Goal: Information Seeking & Learning: Find specific fact

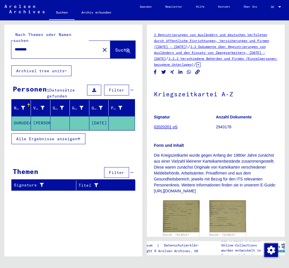
drag, startPoint x: 39, startPoint y: 43, endPoint x: 9, endPoint y: 43, distance: 30.1
click at [9, 43] on div "Nach Themen oder Namen suchen ******** close Suche" at bounding box center [73, 45] width 138 height 41
paste input "text"
type input "**********"
click at [114, 41] on button "Suche" at bounding box center [122, 50] width 25 height 18
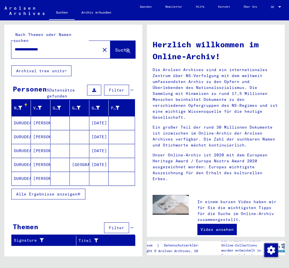
click at [95, 160] on mat-cell "[DATE]" at bounding box center [98, 165] width 19 height 14
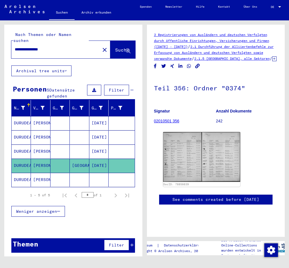
click at [95, 173] on mat-cell at bounding box center [98, 180] width 19 height 14
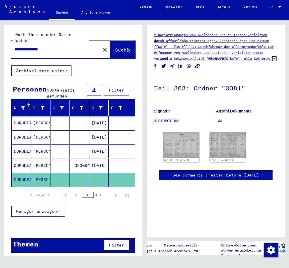
click at [99, 132] on mat-cell "[DATE]" at bounding box center [98, 138] width 19 height 14
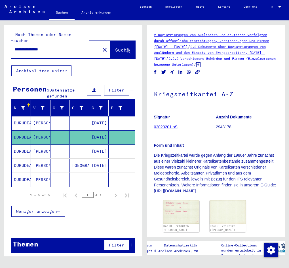
scroll to position [57, 0]
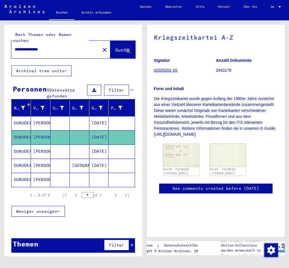
click at [98, 145] on mat-cell "[DATE]" at bounding box center [98, 152] width 19 height 14
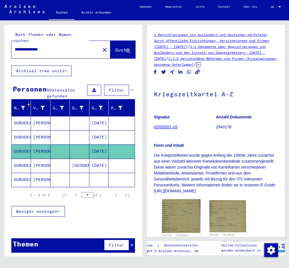
click at [178, 216] on img at bounding box center [181, 216] width 38 height 33
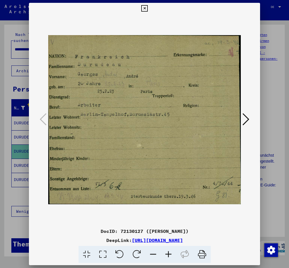
click at [249, 119] on icon at bounding box center [246, 120] width 7 height 14
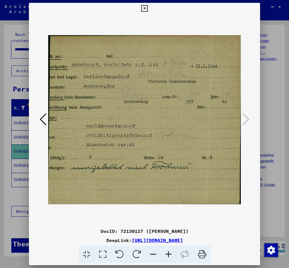
click at [11, 193] on div at bounding box center [144, 134] width 289 height 268
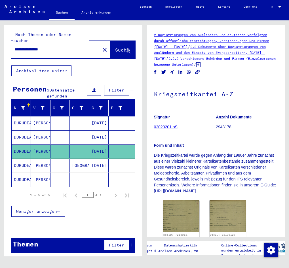
click at [94, 159] on mat-cell "[DATE]" at bounding box center [98, 166] width 19 height 14
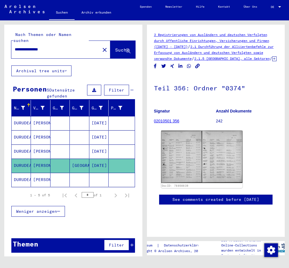
click at [175, 156] on img at bounding box center [201, 157] width 81 height 52
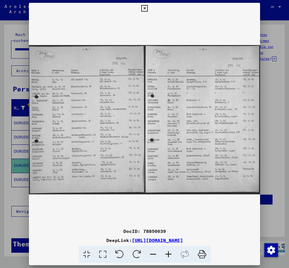
click at [169, 254] on icon at bounding box center [168, 254] width 15 height 17
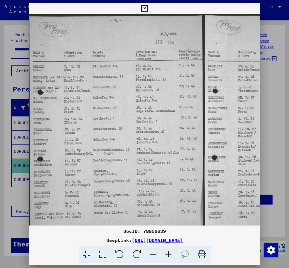
click at [169, 254] on icon at bounding box center [168, 254] width 15 height 17
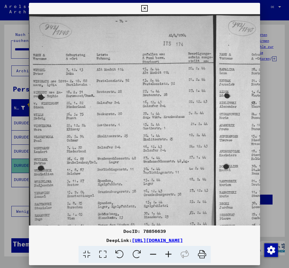
click at [167, 253] on icon at bounding box center [168, 254] width 15 height 17
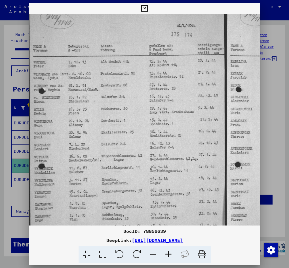
scroll to position [11, 0]
drag, startPoint x: 142, startPoint y: 179, endPoint x: 167, endPoint y: 167, distance: 27.2
click at [167, 167] on img at bounding box center [225, 130] width 393 height 254
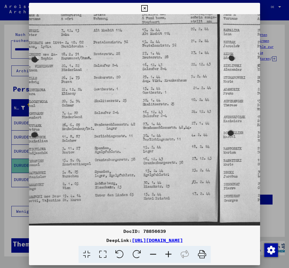
scroll to position [43, 8]
drag, startPoint x: 123, startPoint y: 180, endPoint x: 115, endPoint y: 135, distance: 45.8
click at [115, 135] on img at bounding box center [217, 99] width 393 height 254
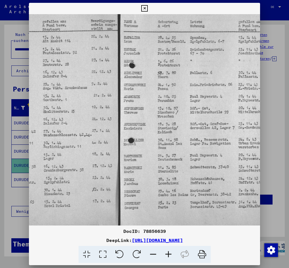
scroll to position [36, 113]
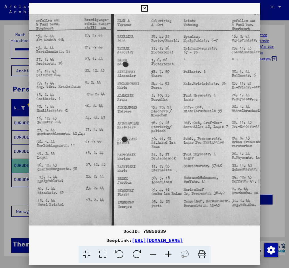
drag, startPoint x: 161, startPoint y: 151, endPoint x: 55, endPoint y: 157, distance: 105.7
click at [55, 157] on img at bounding box center [112, 105] width 393 height 254
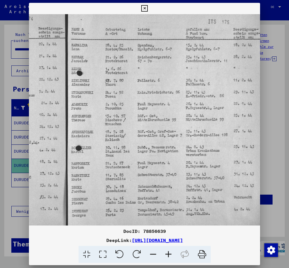
scroll to position [28, 162]
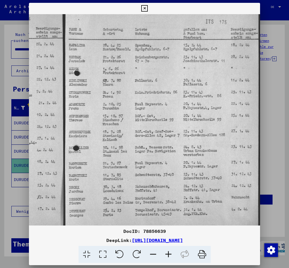
drag, startPoint x: 191, startPoint y: 156, endPoint x: 124, endPoint y: 165, distance: 67.6
click at [125, 165] on img at bounding box center [63, 114] width 393 height 254
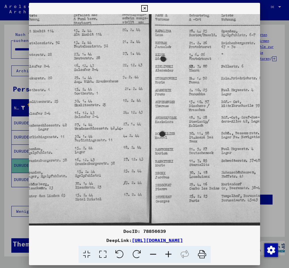
scroll to position [43, 68]
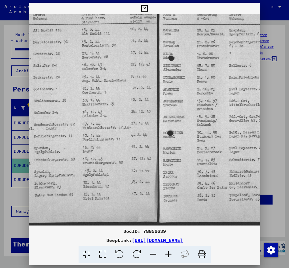
drag, startPoint x: 129, startPoint y: 142, endPoint x: 224, endPoint y: 122, distance: 96.3
click at [224, 122] on img at bounding box center [157, 99] width 393 height 254
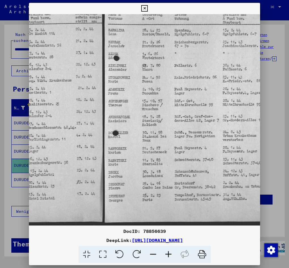
scroll to position [43, 123]
drag, startPoint x: 220, startPoint y: 188, endPoint x: 165, endPoint y: 180, distance: 55.6
click at [165, 180] on img at bounding box center [102, 99] width 393 height 254
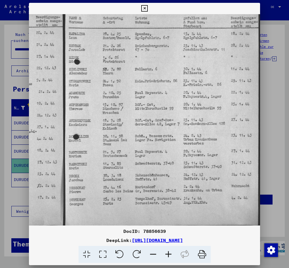
scroll to position [39, 162]
drag, startPoint x: 208, startPoint y: 198, endPoint x: 162, endPoint y: 202, distance: 45.6
click at [162, 202] on img at bounding box center [63, 103] width 393 height 254
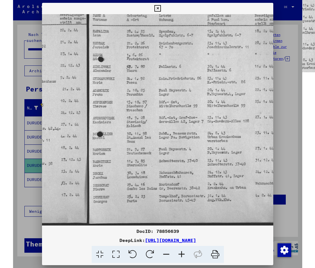
scroll to position [42, 146]
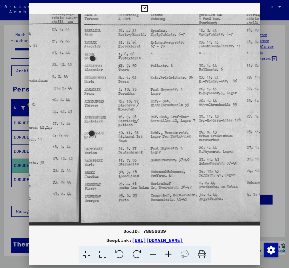
drag, startPoint x: 71, startPoint y: 165, endPoint x: 87, endPoint y: 161, distance: 16.0
click at [87, 161] on img at bounding box center [79, 99] width 393 height 254
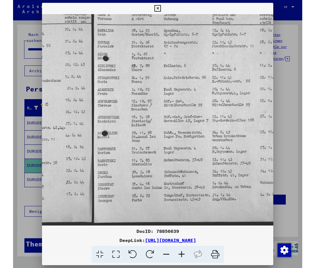
scroll to position [42, 141]
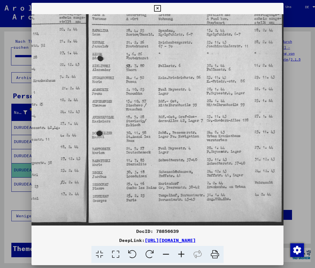
click at [156, 9] on icon at bounding box center [157, 8] width 7 height 7
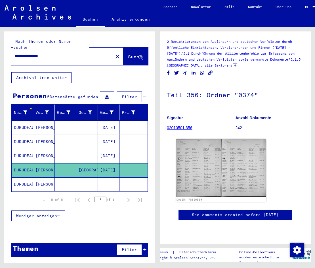
click at [114, 53] on mat-icon "close" at bounding box center [117, 56] width 7 height 7
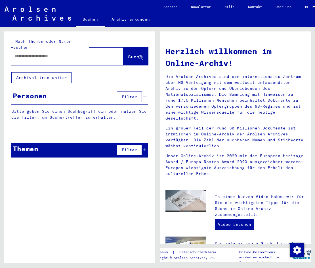
click at [173, 29] on div "Herzlich willkommen im Online-Archiv! Die Arolsen Archives sind ein internation…" at bounding box center [236, 145] width 157 height 236
paste input "********"
click at [52, 53] on input "********" at bounding box center [60, 56] width 91 height 6
type input "**********"
click at [128, 54] on span "Suche" at bounding box center [135, 57] width 14 height 6
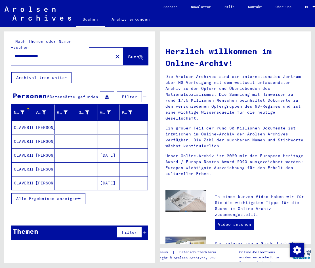
click at [76, 196] on button "Alle Ergebnisse anzeigen" at bounding box center [48, 198] width 74 height 11
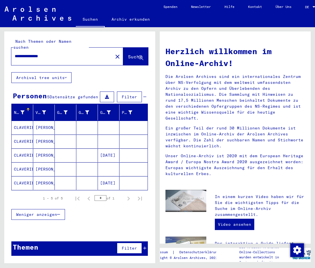
click at [102, 122] on mat-cell at bounding box center [109, 128] width 22 height 14
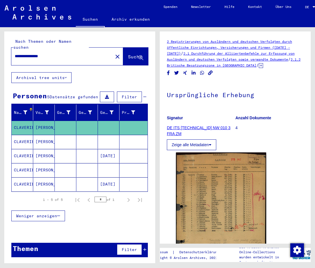
click at [109, 139] on mat-cell at bounding box center [109, 142] width 22 height 14
